Goal: Navigation & Orientation: Find specific page/section

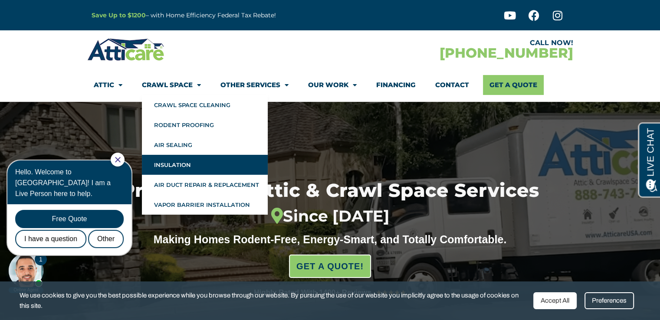
click at [184, 171] on link "Insulation" at bounding box center [205, 165] width 126 height 20
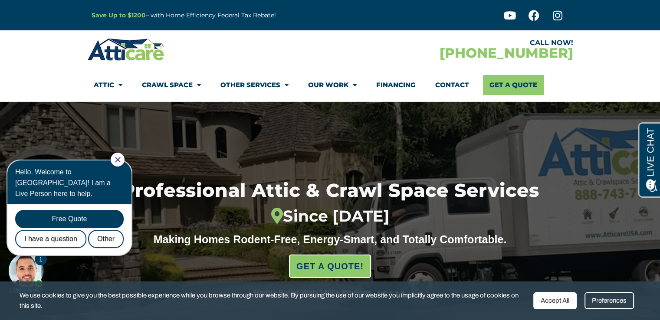
click at [121, 160] on icon "Close Chat" at bounding box center [118, 160] width 6 height 6
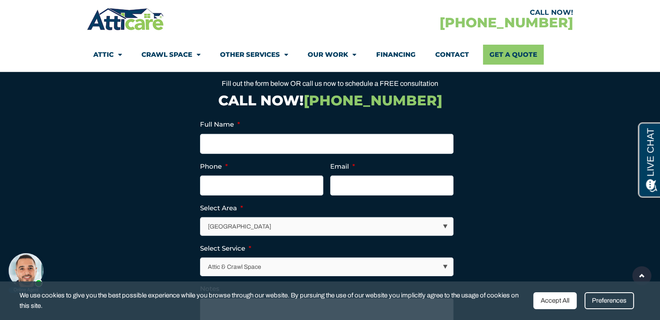
scroll to position [2474, 0]
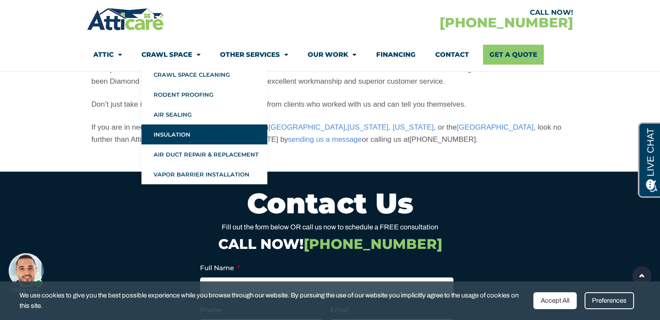
click at [180, 51] on link "Crawl Space" at bounding box center [171, 55] width 59 height 20
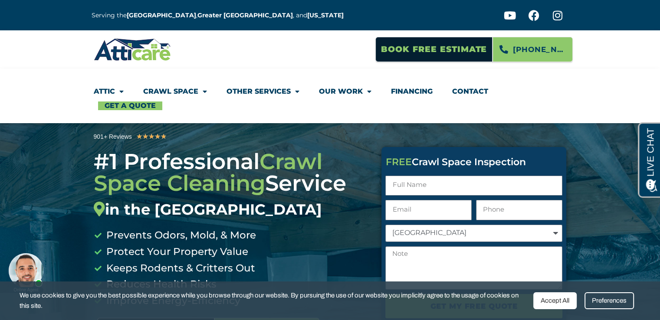
click at [410, 87] on link "Financing" at bounding box center [412, 92] width 42 height 20
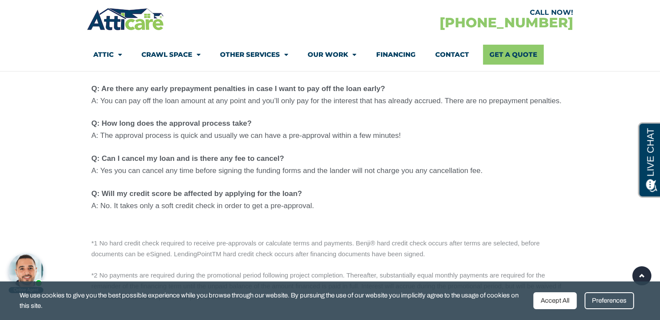
scroll to position [998, 0]
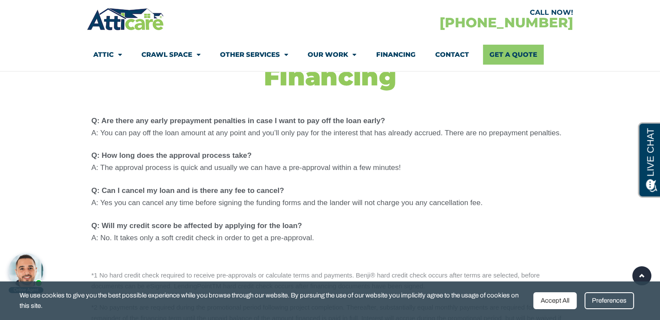
click at [125, 20] on img at bounding box center [126, 19] width 78 height 25
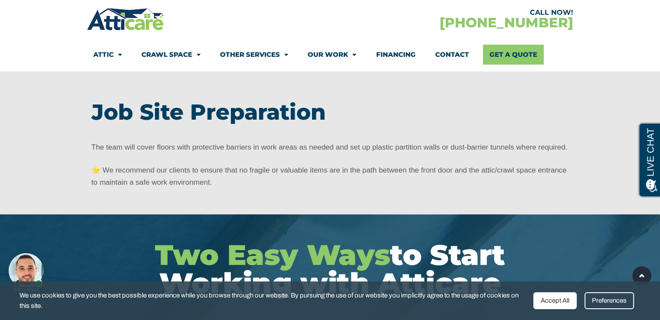
scroll to position [1780, 0]
